Goal: Transaction & Acquisition: Obtain resource

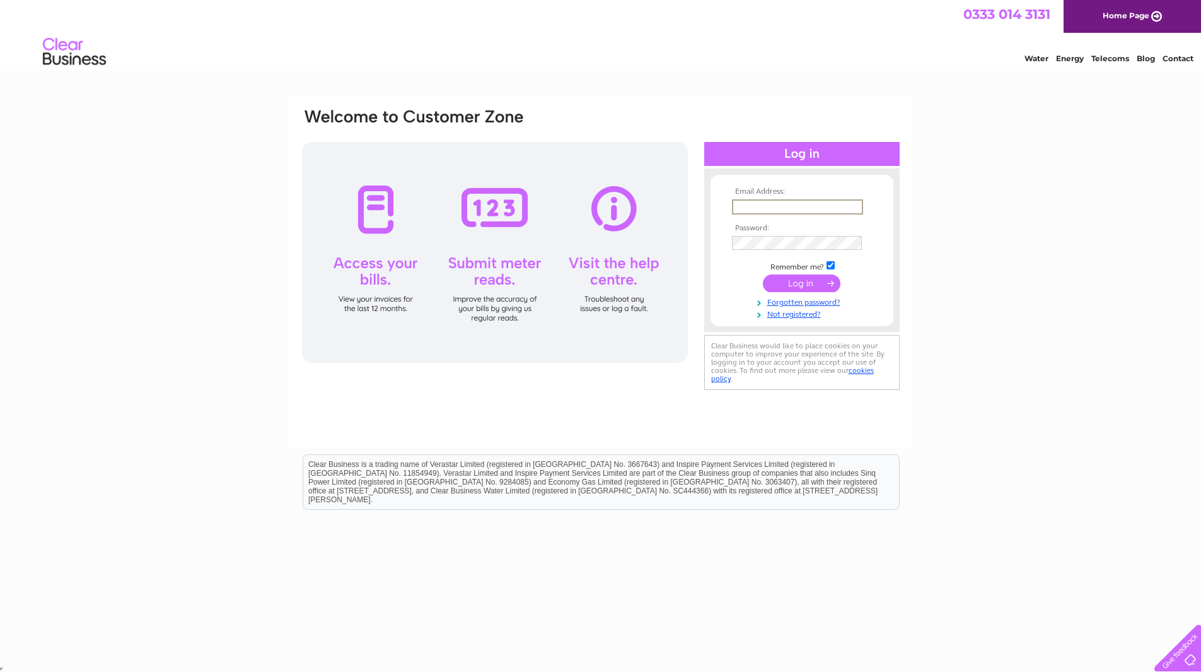
click at [763, 200] on input "text" at bounding box center [797, 206] width 131 height 15
type input "polash@unipuler.com"
click at [810, 286] on input "submit" at bounding box center [802, 282] width 78 height 18
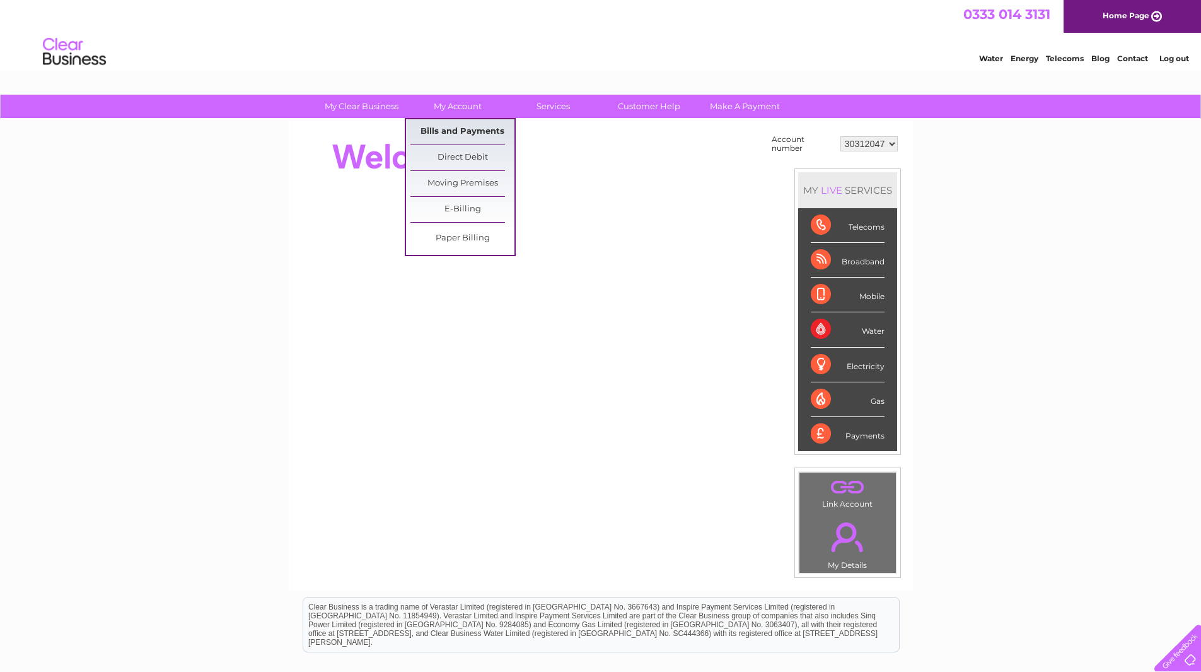
click at [469, 129] on link "Bills and Payments" at bounding box center [463, 131] width 104 height 25
click at [463, 135] on link "Bills and Payments" at bounding box center [463, 131] width 104 height 25
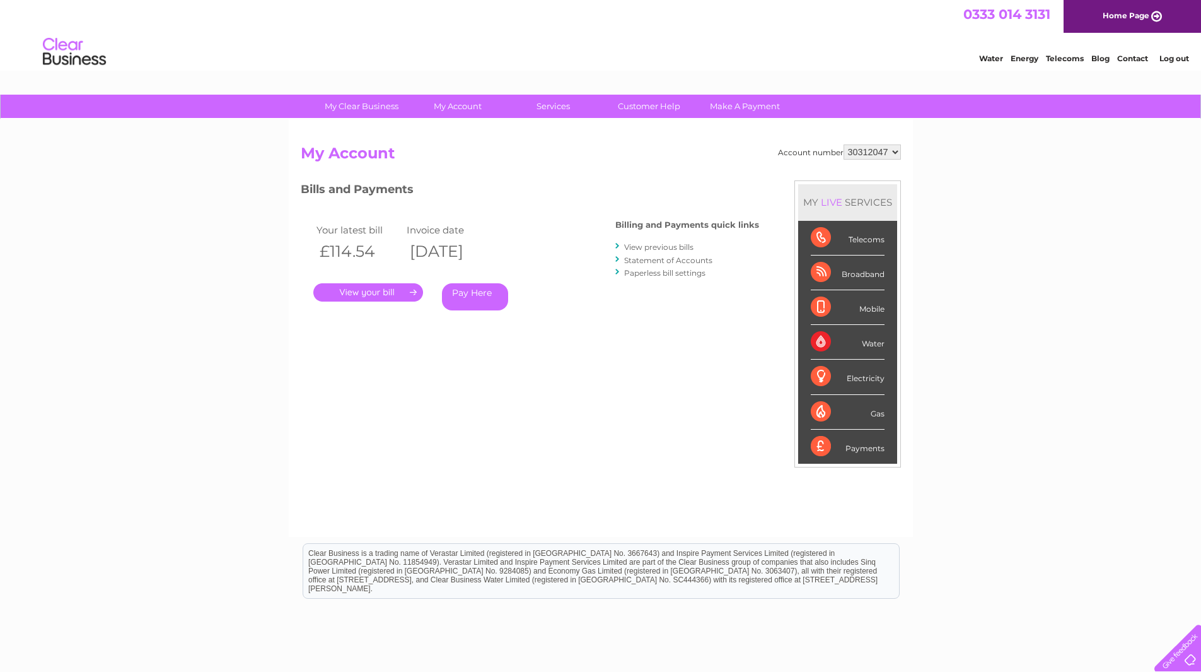
click at [678, 151] on h2 "My Account" at bounding box center [601, 156] width 600 height 24
click at [673, 248] on link "View previous bills" at bounding box center [658, 246] width 69 height 9
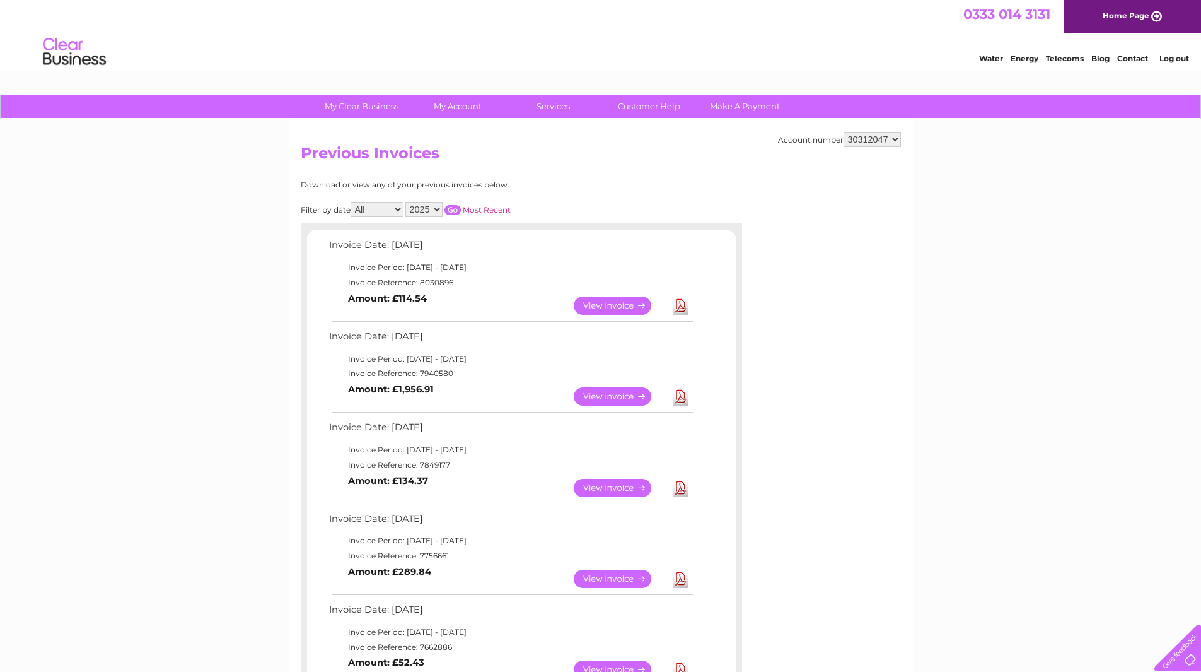
click at [683, 305] on link "Download" at bounding box center [681, 305] width 16 height 18
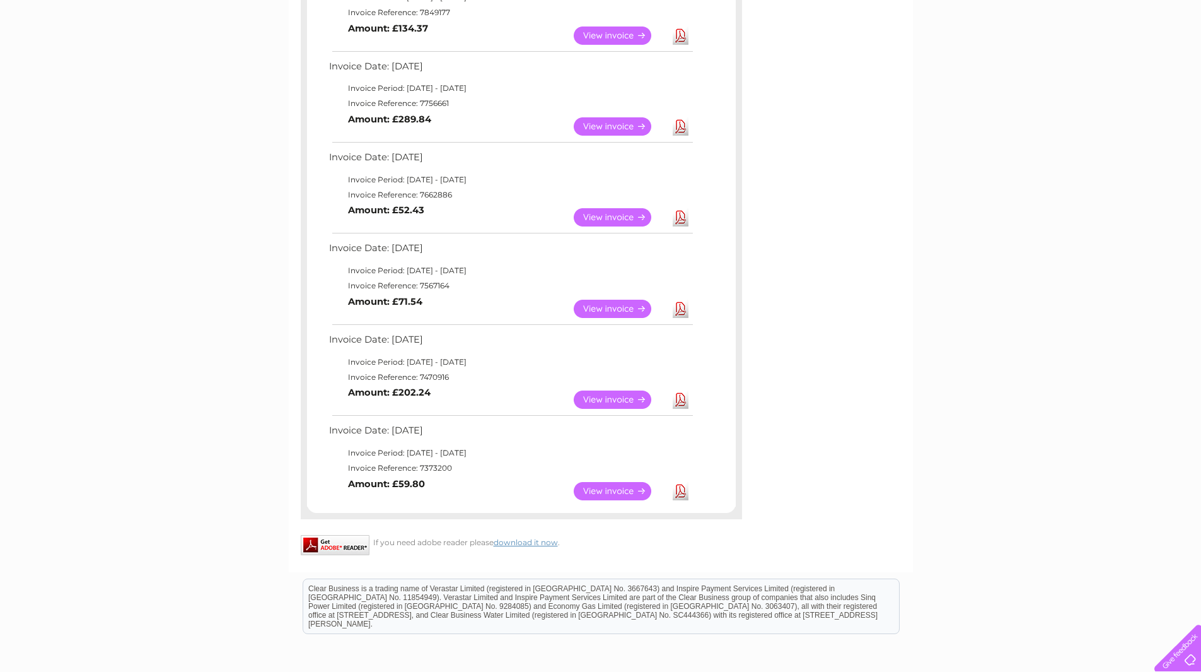
scroll to position [451, 0]
click at [677, 399] on link "Download" at bounding box center [681, 401] width 16 height 18
drag, startPoint x: 441, startPoint y: 491, endPoint x: 395, endPoint y: 487, distance: 45.5
click at [395, 487] on td "View Download Amount: £59.80" at bounding box center [510, 492] width 369 height 31
copy b "£59.80"
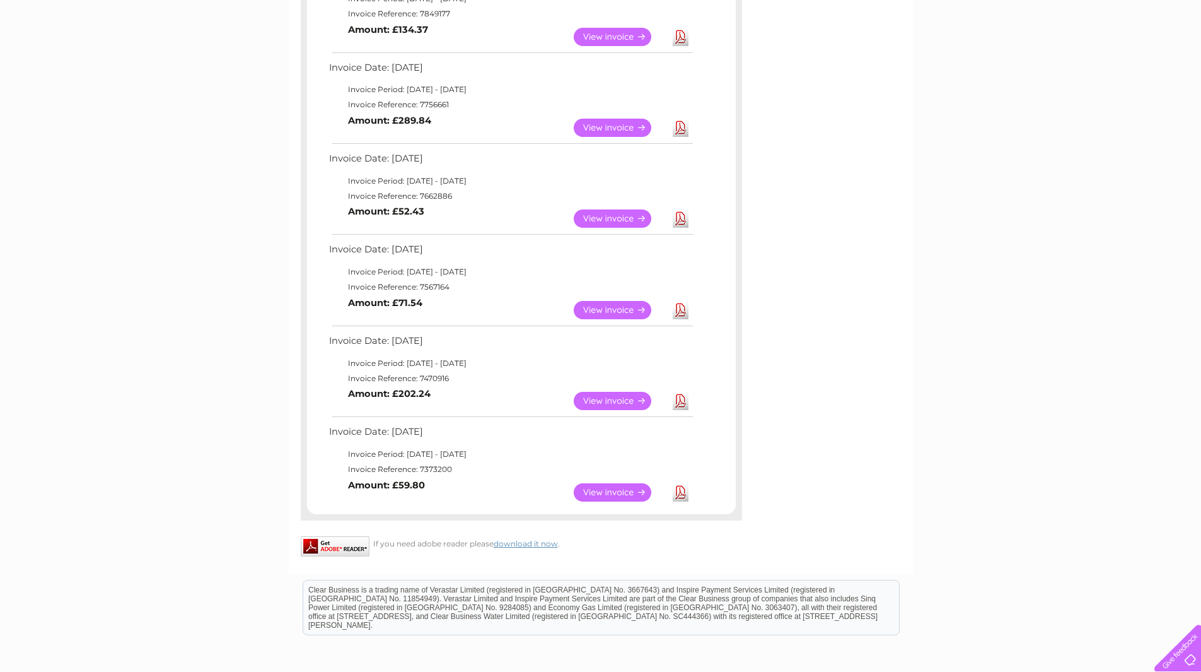
click at [864, 356] on div "Account number 30312047 30316079 Previous Invoices Download or view any of your…" at bounding box center [601, 120] width 624 height 905
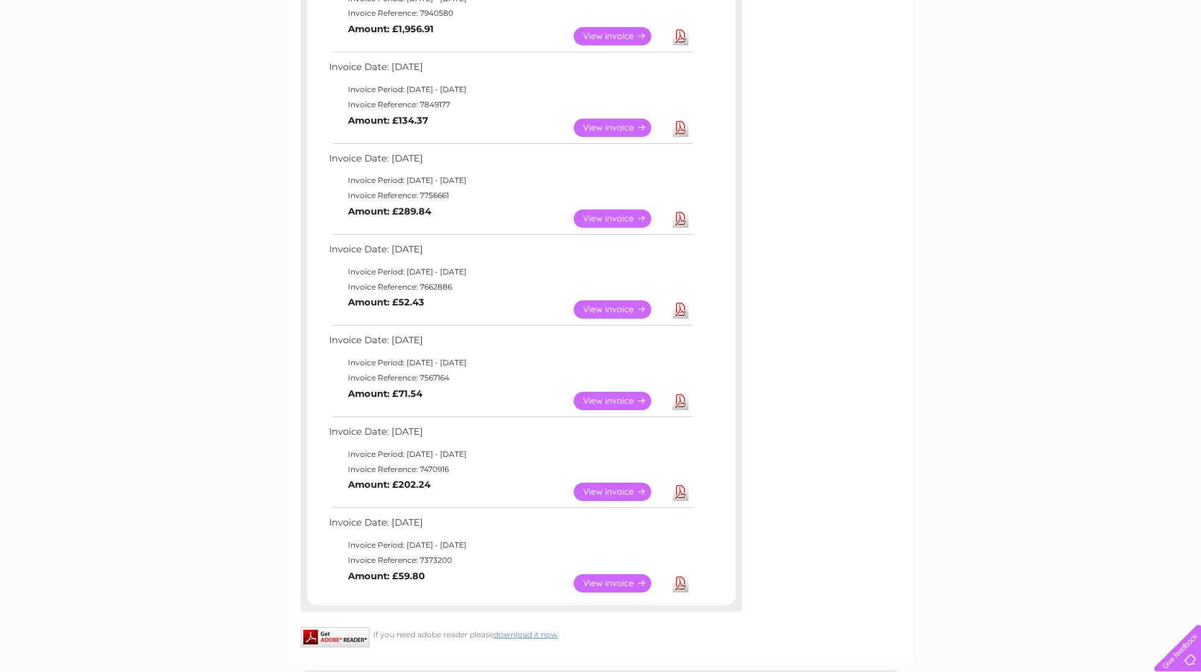
scroll to position [325, 0]
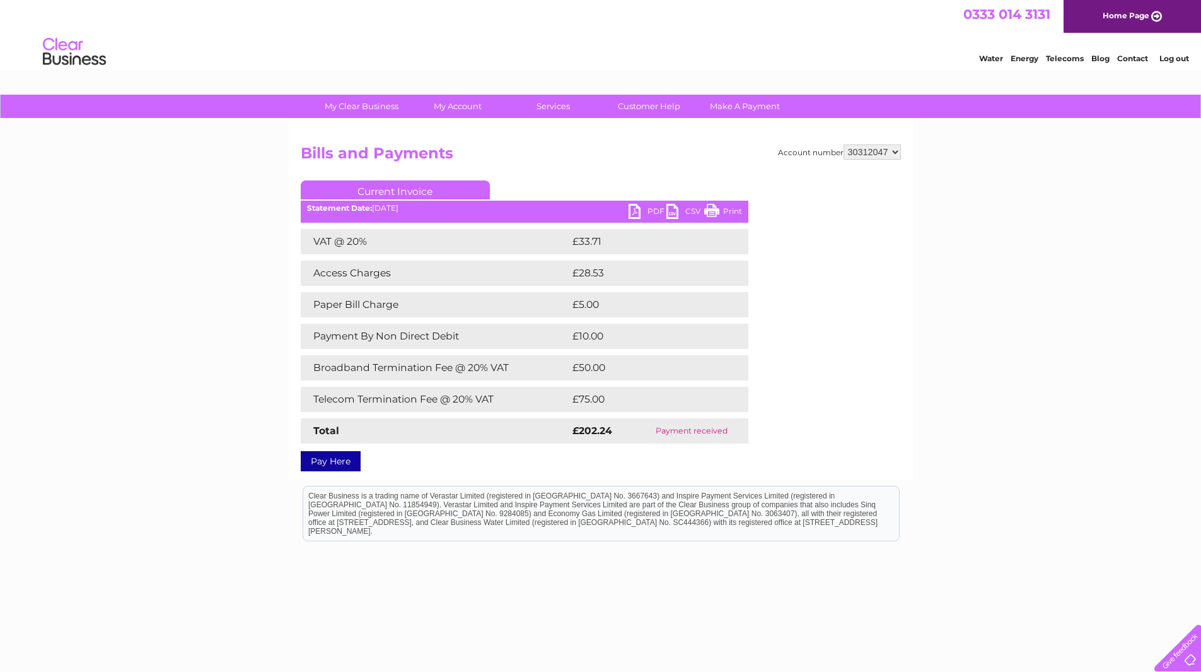
click at [647, 212] on link "PDF" at bounding box center [648, 213] width 38 height 18
click at [201, 183] on div "My Clear Business Login Details My Details My Preferences Link Account My Accou…" at bounding box center [600, 395] width 1201 height 600
drag, startPoint x: 626, startPoint y: 277, endPoint x: 574, endPoint y: 277, distance: 51.7
click at [574, 277] on td "£28.53" at bounding box center [645, 272] width 153 height 25
copy td "£28.53"
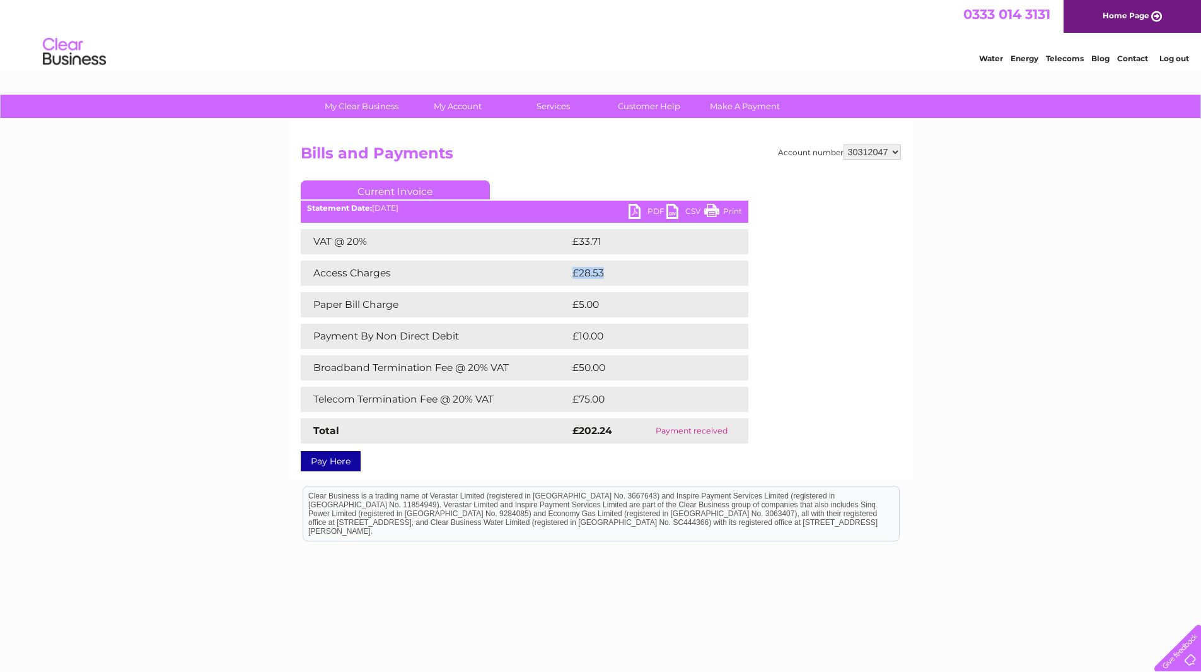
click at [617, 273] on td "£28.53" at bounding box center [645, 272] width 153 height 25
drag, startPoint x: 307, startPoint y: 191, endPoint x: 721, endPoint y: 423, distance: 474.8
click at [721, 423] on div "Current Invoice PDF CSV Print Statement Date: 11/02/2025" at bounding box center [525, 323] width 448 height 286
copy div "Current Invoice PDF CSV Print Statement Date: 11/02/2025 VAT @ 20% £33.71 Acces…"
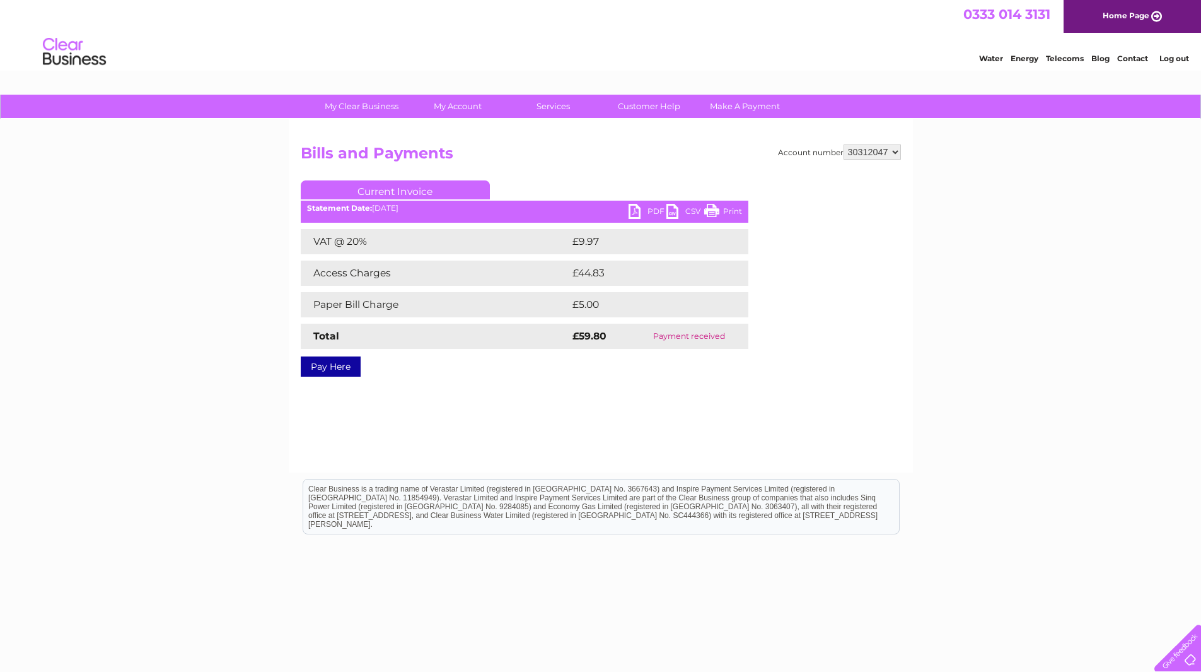
drag, startPoint x: 259, startPoint y: 149, endPoint x: 743, endPoint y: 339, distance: 519.3
click at [743, 339] on div "My Clear Business Login Details My Details My Preferences Link Account My Accou…" at bounding box center [600, 391] width 1201 height 593
copy div "Bills and Payments Current Invoice PDF CSV Print Statement Date: 10/01/2025 VAT…"
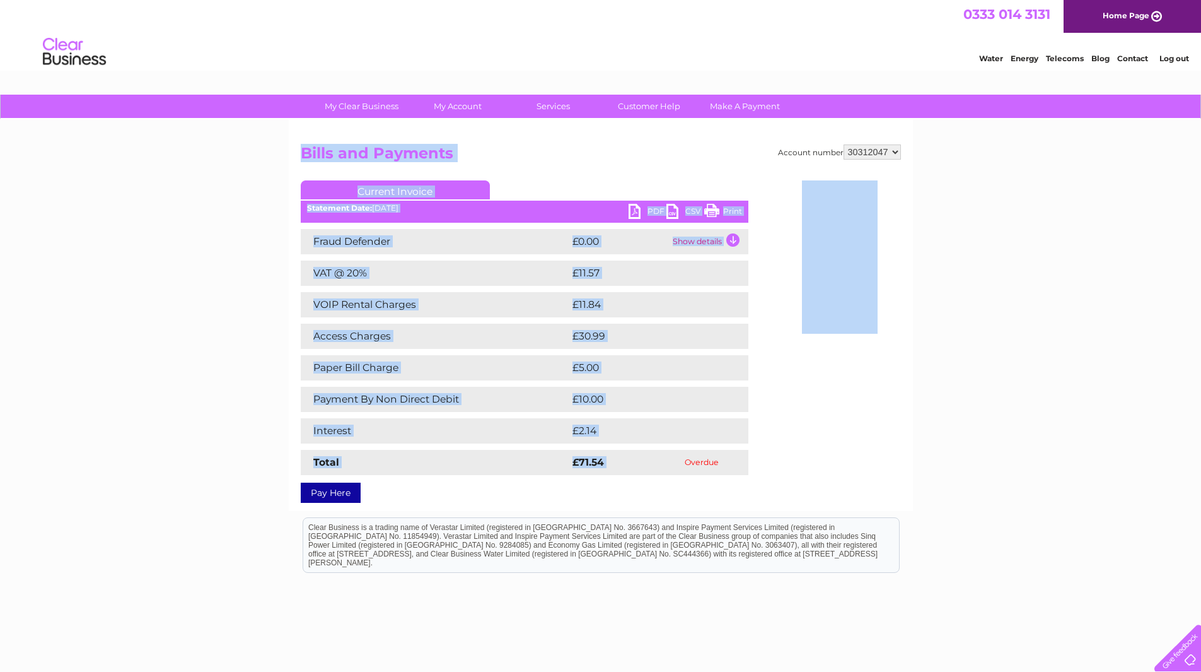
drag, startPoint x: 291, startPoint y: 143, endPoint x: 659, endPoint y: 450, distance: 479.5
click at [659, 450] on div "Account number 30312047 30316079 Bills and Payments Current Invoice PDF CSV Pri…" at bounding box center [601, 315] width 624 height 392
copy div "Bills and Payments Current Invoice PDF CSV Print Statement Date: 11/03/2025 Fra…"
click at [824, 450] on div "Account number 30312047 30316079 Bills and Payments Current Invoice PDF CSV Pri…" at bounding box center [601, 321] width 600 height 354
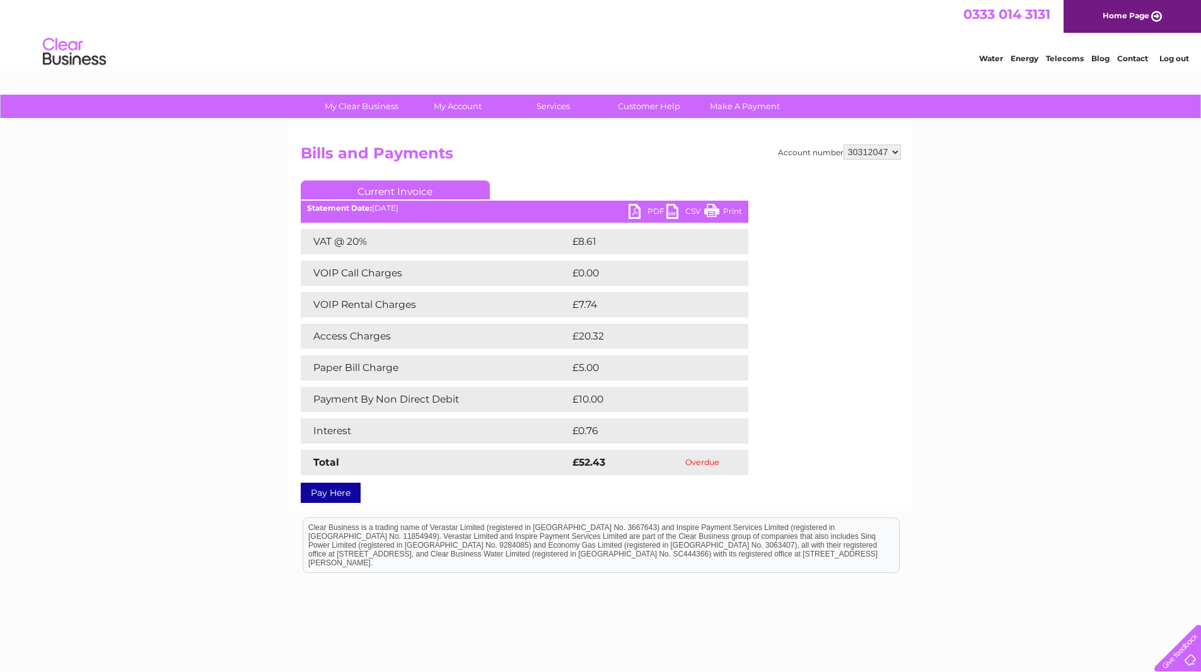
drag, startPoint x: 294, startPoint y: 148, endPoint x: 704, endPoint y: 458, distance: 513.5
click at [704, 458] on div "Account number 30312047 30316079 Bills and Payments Current Invoice PDF CSV Pri…" at bounding box center [601, 315] width 624 height 392
copy div "Lorem ips Dolorsit Ametcon Adipisc ELI SED Doeiu Temporinc Utla: 10/27/3832 ETD…"
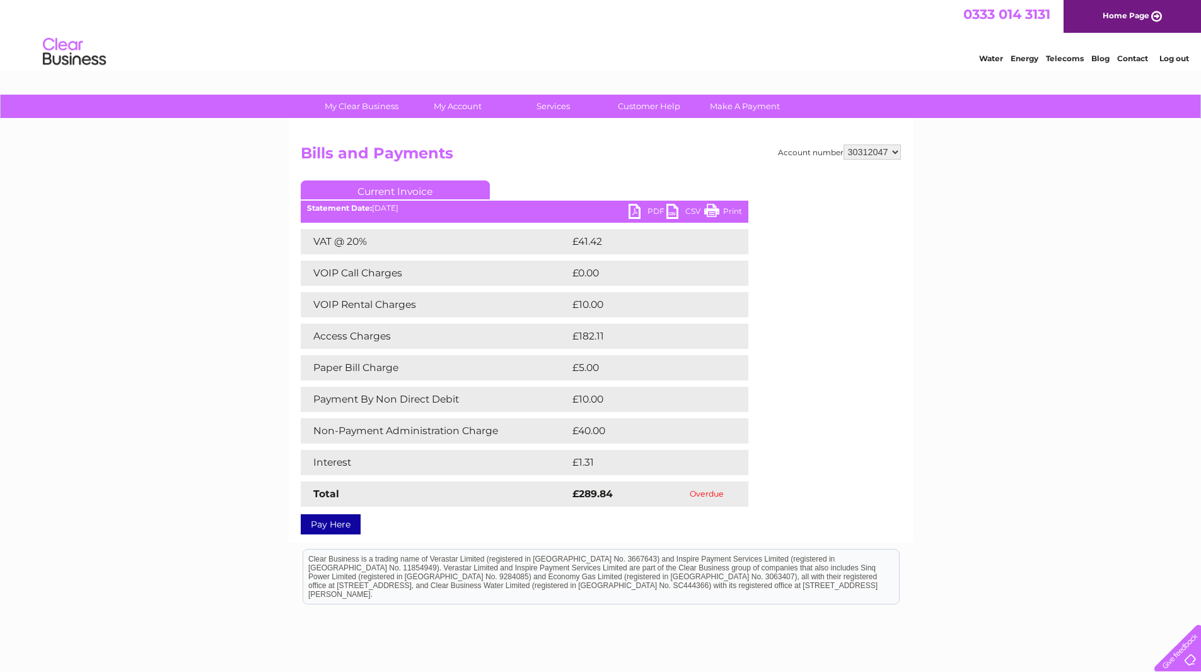
drag, startPoint x: 293, startPoint y: 152, endPoint x: 737, endPoint y: 496, distance: 561.8
click at [737, 496] on div "Account number 30312047 30316079 Bills and Payments Current Invoice PDF CSV Pri…" at bounding box center [601, 330] width 624 height 423
copy div "Bills and Payments Current Invoice PDF CSV Print Statement Date: 12/05/2025 VAT…"
click at [201, 244] on div "My Clear Business Login Details My Details My Preferences Link Account My Accou…" at bounding box center [600, 426] width 1201 height 663
click at [828, 440] on div "Account number 30312047 30316079 Bills and Payments Current Invoice PDF CSV Pri…" at bounding box center [601, 336] width 600 height 385
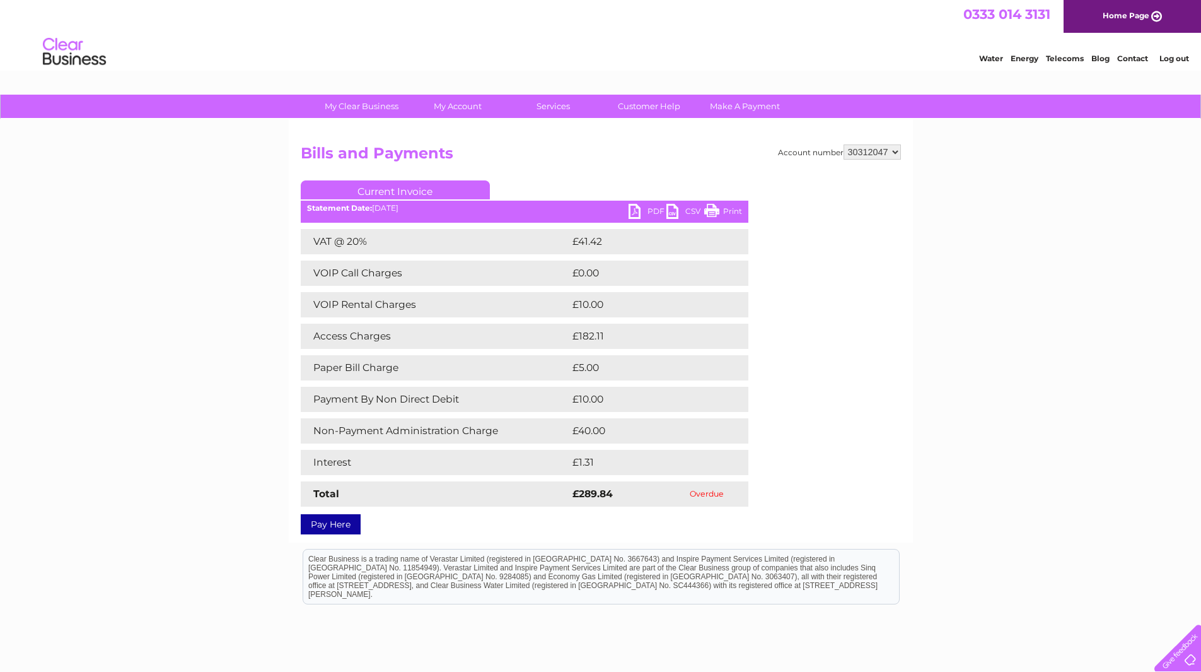
click at [645, 213] on link "PDF" at bounding box center [648, 213] width 38 height 18
click at [928, 346] on div "My Clear Business Login Details My Details My Preferences Link Account My Accou…" at bounding box center [600, 426] width 1201 height 663
drag, startPoint x: 284, startPoint y: 190, endPoint x: 743, endPoint y: 482, distance: 543.2
click at [743, 482] on div "My Clear Business Login Details My Details My Preferences Link Account My Accou…" at bounding box center [600, 426] width 1201 height 663
click at [667, 610] on html "Clear Business is a trading name of Verastar Limited (registered in [GEOGRAPHIC…" at bounding box center [600, 582] width 1201 height 81
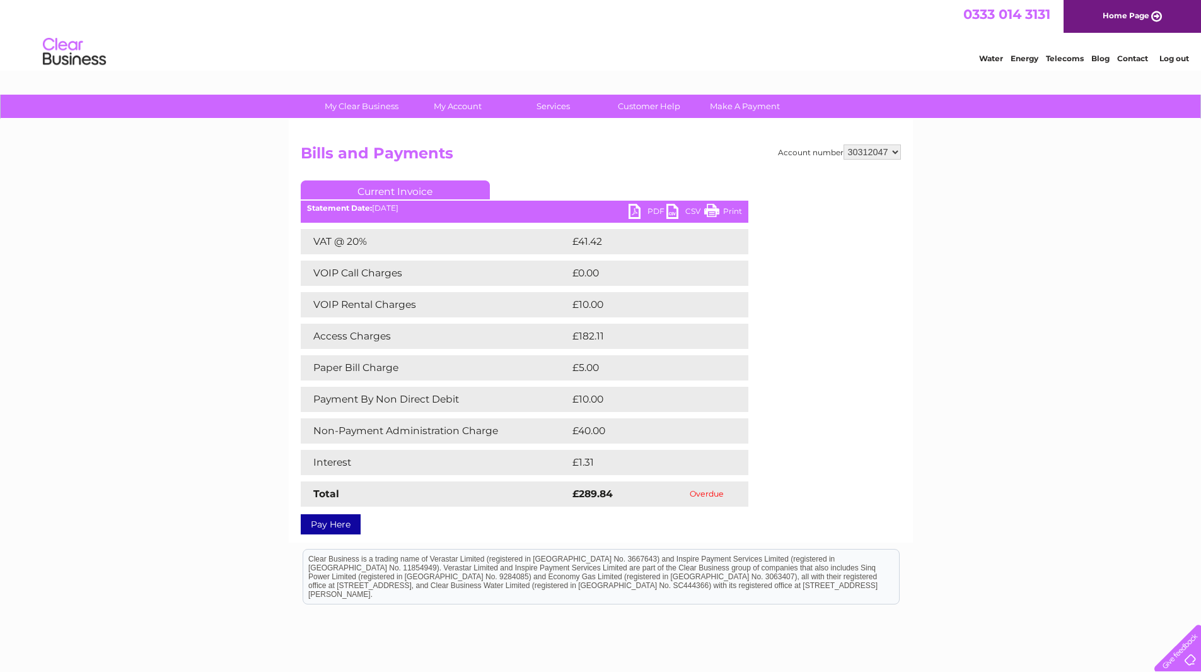
click at [815, 419] on div "Account number 30312047 30316079 Bills and Payments Current Invoice PDF CSV Pri…" at bounding box center [601, 336] width 600 height 385
click at [803, 412] on div "Account number 30312047 30316079 Bills and Payments Current Invoice PDF CSV Pri…" at bounding box center [601, 336] width 600 height 385
drag, startPoint x: 315, startPoint y: 333, endPoint x: 649, endPoint y: 346, distance: 334.5
click at [649, 346] on tr "Access Charges £182.11" at bounding box center [525, 335] width 448 height 25
copy tr "Access Charges £182.11"
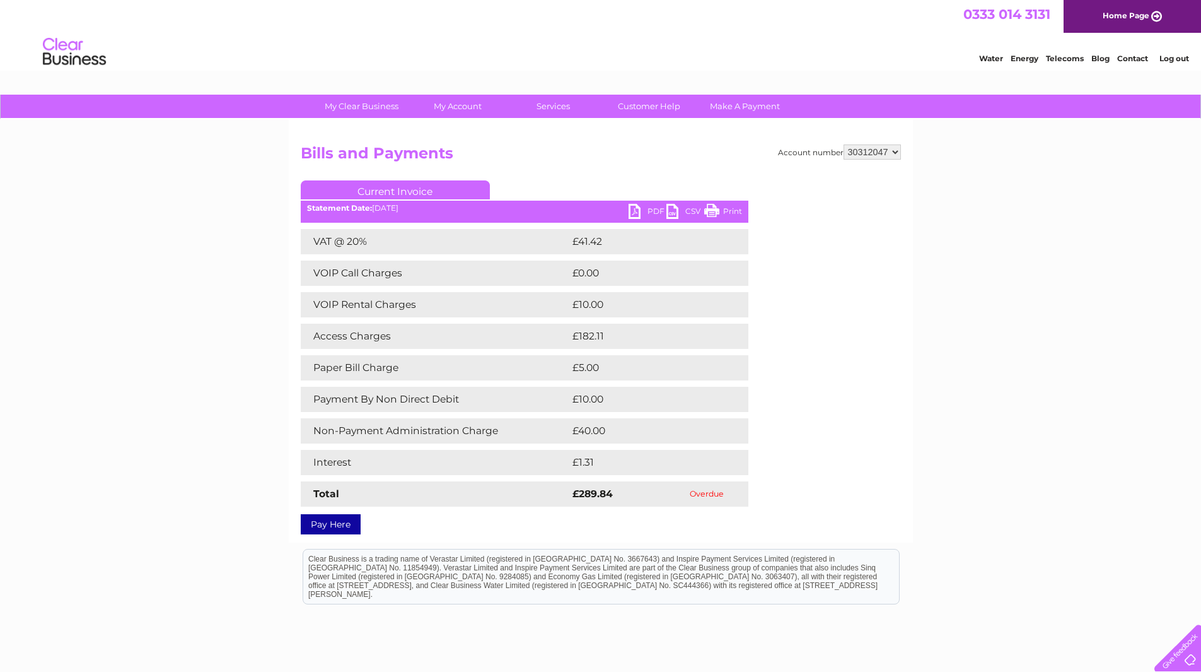
drag, startPoint x: 885, startPoint y: 433, endPoint x: 853, endPoint y: 457, distance: 40.1
click at [885, 432] on div "Account number 30312047 30316079 Bills and Payments Current Invoice PDF CSV Pri…" at bounding box center [601, 336] width 600 height 385
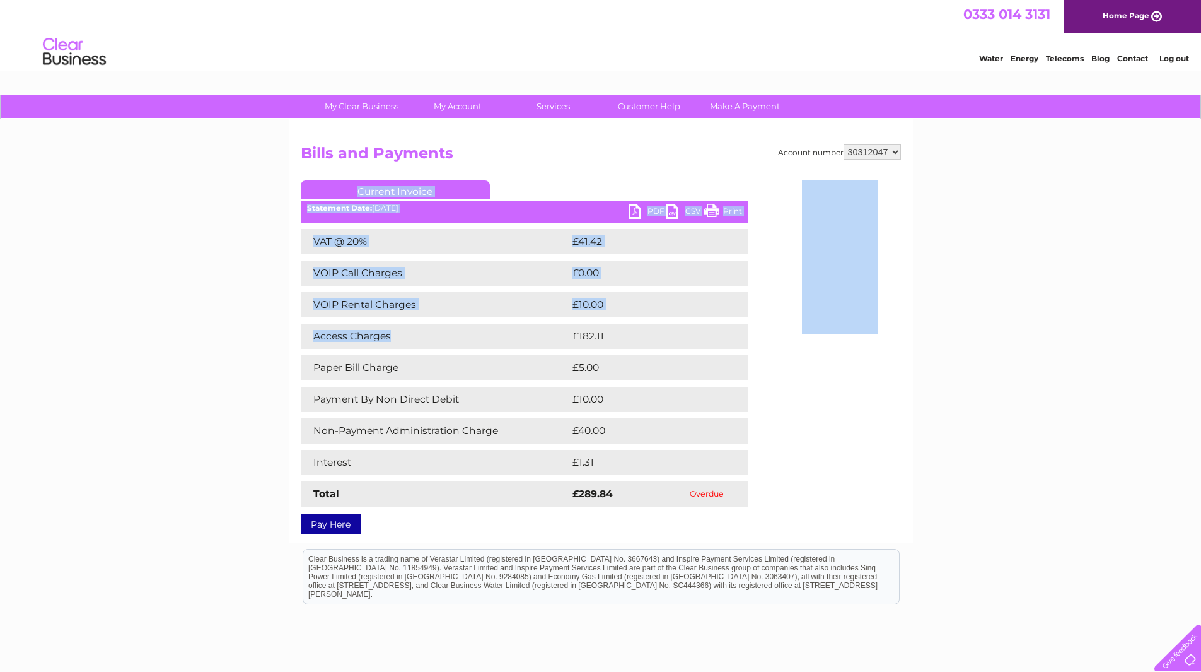
drag, startPoint x: 772, startPoint y: 494, endPoint x: 458, endPoint y: 333, distance: 353.1
click at [458, 334] on div "Account number 30312047 30316079 Bills and Payments Current Invoice PDF CSV Pri…" at bounding box center [601, 336] width 600 height 385
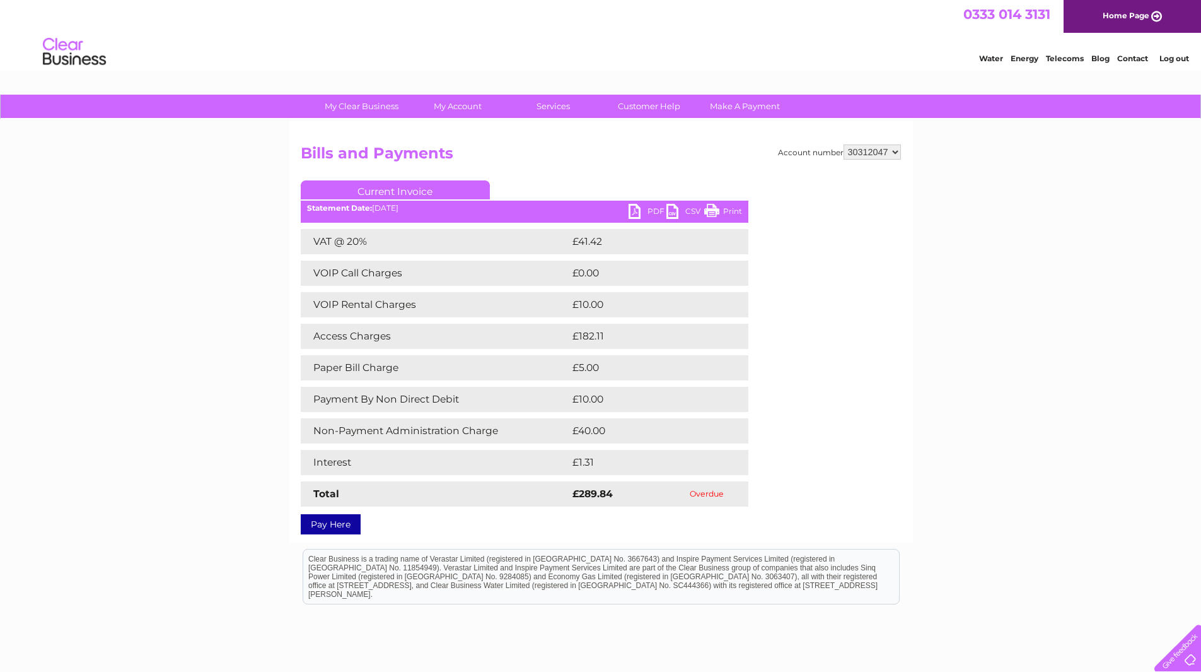
click at [277, 177] on div "My Clear Business Login Details My Details My Preferences Link Account My Accou…" at bounding box center [600, 426] width 1201 height 663
drag, startPoint x: 283, startPoint y: 176, endPoint x: 726, endPoint y: 495, distance: 545.7
click at [726, 495] on div "My Clear Business Login Details My Details My Preferences Link Account My Accou…" at bounding box center [600, 426] width 1201 height 663
copy div "Bills and Payments Current Invoice PDF CSV Print Statement Date: 12/05/2025 VAT…"
click at [779, 404] on div "Account number 30312047 30316079 Bills and Payments Current Invoice PDF CSV Pri…" at bounding box center [601, 336] width 600 height 385
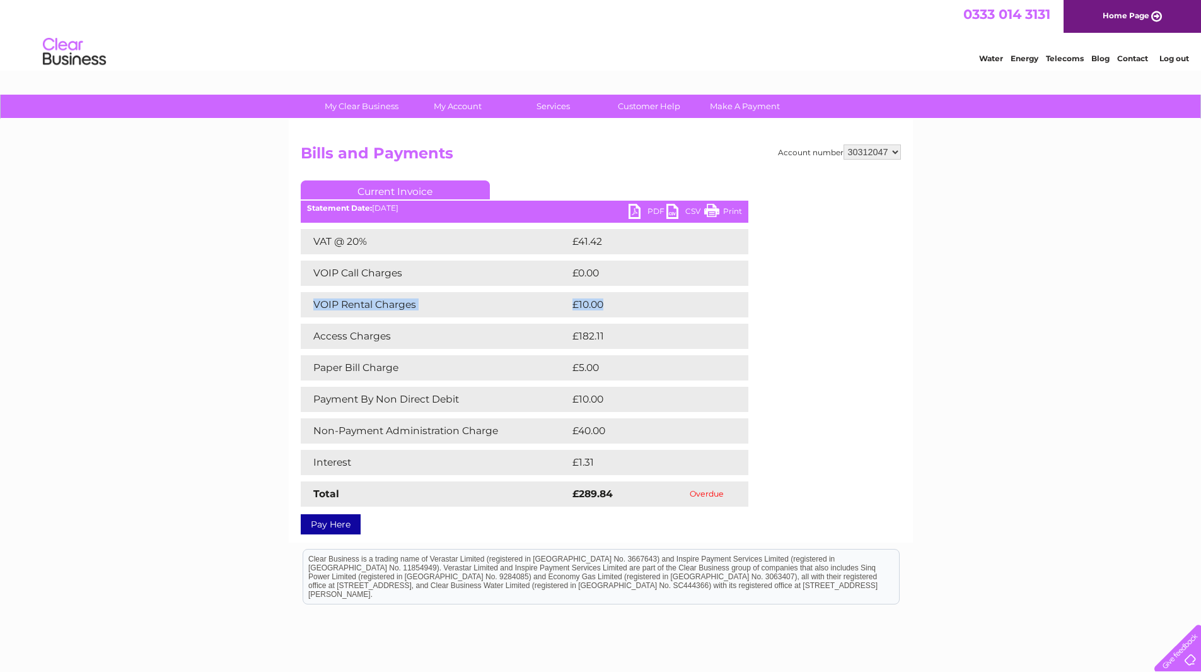
drag, startPoint x: 314, startPoint y: 303, endPoint x: 653, endPoint y: 301, distance: 338.6
click at [653, 301] on tr "VOIP Rental Charges £10.00" at bounding box center [525, 304] width 448 height 25
click at [933, 352] on div "My Clear Business Login Details My Details My Preferences Link Account My Accou…" at bounding box center [600, 426] width 1201 height 663
click at [681, 116] on link "Customer Help" at bounding box center [649, 106] width 104 height 23
click at [583, 6] on div "0333 014 3131 Home Page" at bounding box center [600, 16] width 1201 height 33
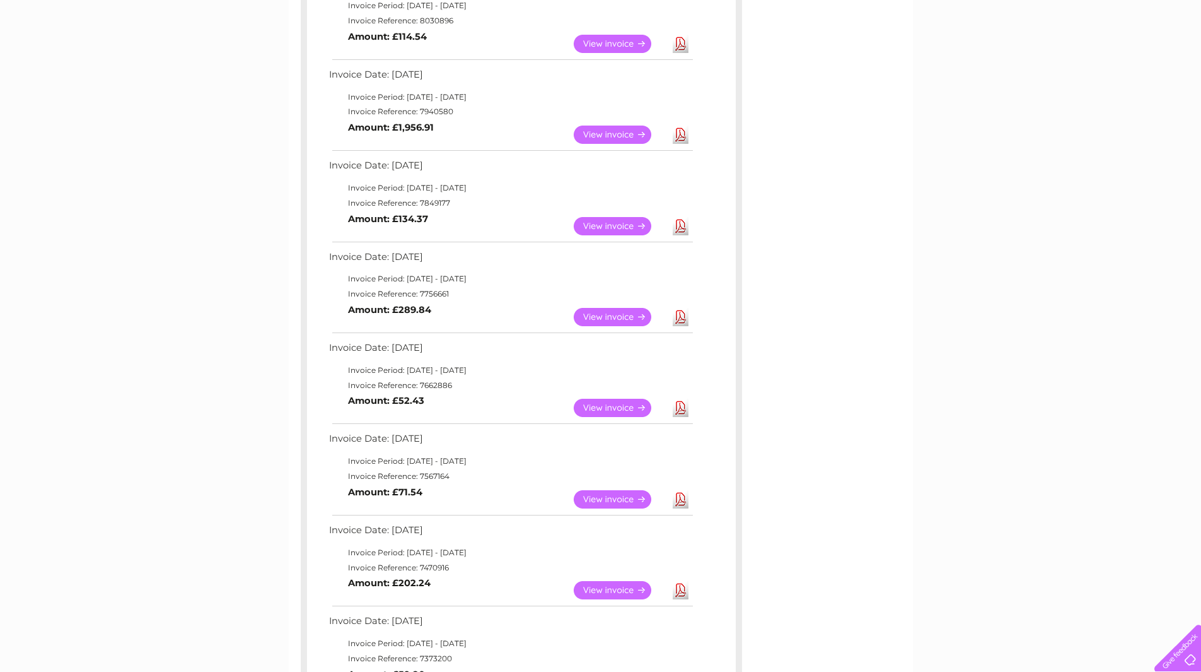
scroll to position [73, 0]
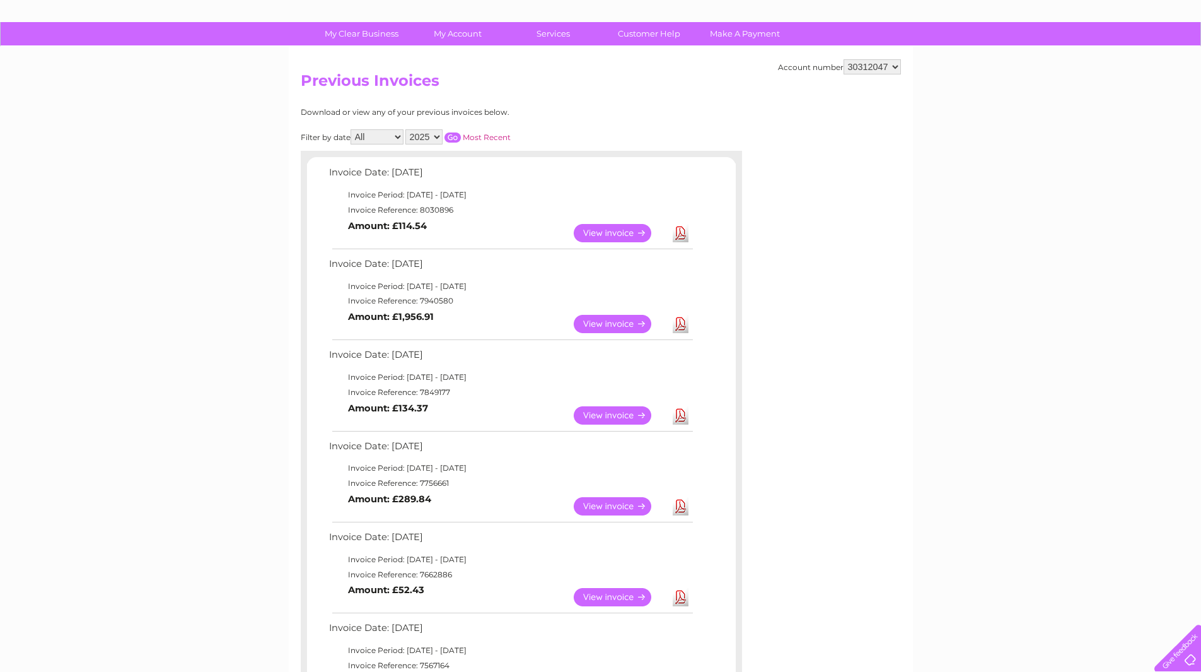
click at [187, 124] on div "My Clear Business Login Details My Details My Preferences Link Account My Accou…" at bounding box center [600, 594] width 1201 height 1145
click at [675, 89] on h2 "Previous Invoices" at bounding box center [601, 84] width 600 height 24
click at [170, 125] on div "My Clear Business Login Details My Details My Preferences Link Account My Accou…" at bounding box center [600, 594] width 1201 height 1145
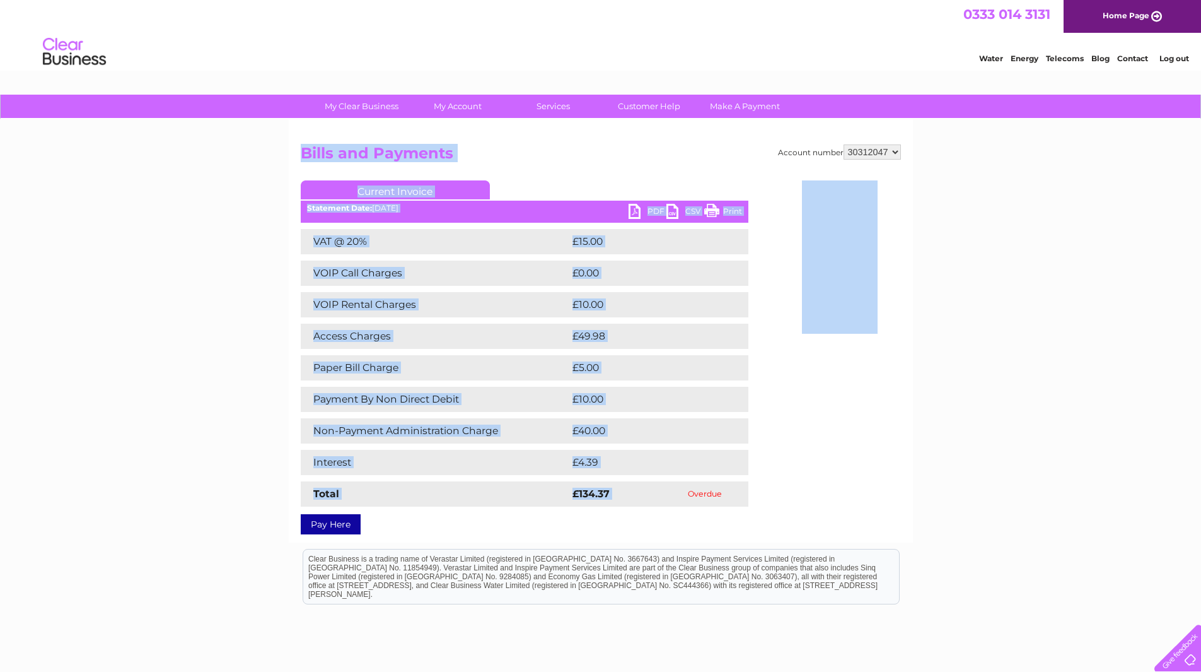
drag, startPoint x: 288, startPoint y: 145, endPoint x: 689, endPoint y: 500, distance: 535.1
click at [689, 500] on div "Account number 30312047 30316079 Bills and Payments Current Invoice PDF CSV Pri…" at bounding box center [601, 330] width 624 height 423
copy div "Lorem ips Dolorsit Ametcon Adipisc ELI SED Doeiu Temporinc Utla: 99/48/3177 ETD…"
click at [253, 183] on div "My Clear Business Login Details My Details My Preferences Link Account My Accou…" at bounding box center [600, 426] width 1201 height 663
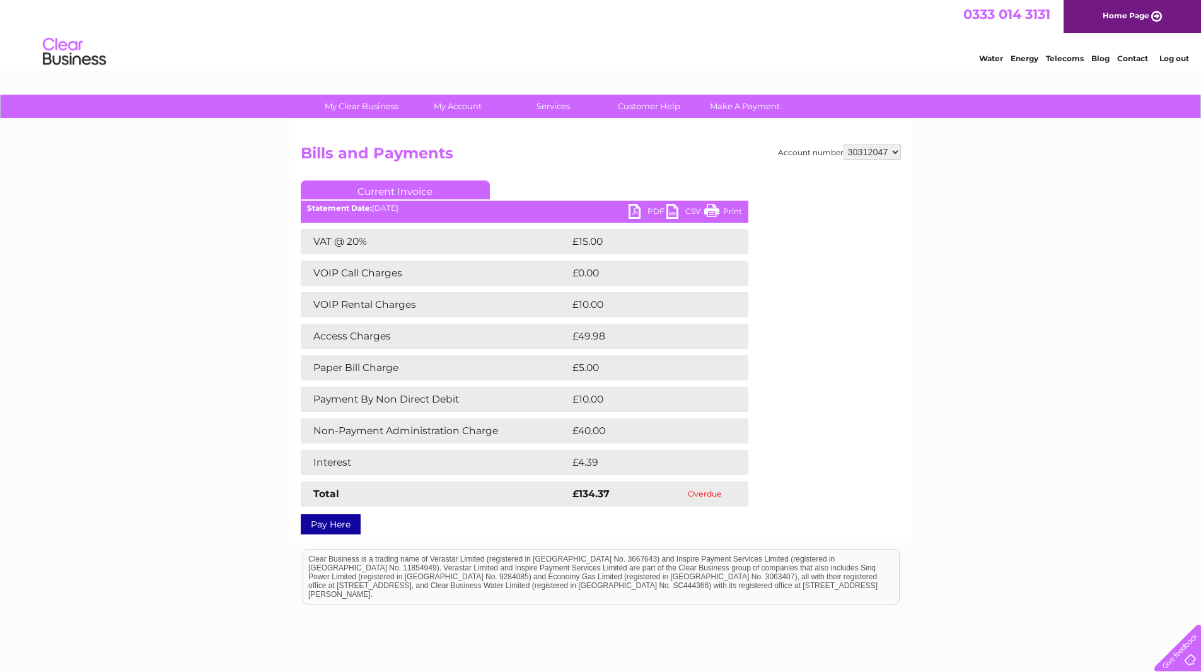
click at [300, 31] on div "0333 014 3131 Home Page" at bounding box center [600, 16] width 1201 height 33
click at [1088, 305] on div "My Clear Business Login Details My Details My Preferences Link Account My Accou…" at bounding box center [600, 426] width 1201 height 663
click at [246, 177] on div "My Clear Business Login Details My Details My Preferences Link Account My Accou…" at bounding box center [600, 426] width 1201 height 663
